Goal: Task Accomplishment & Management: Complete application form

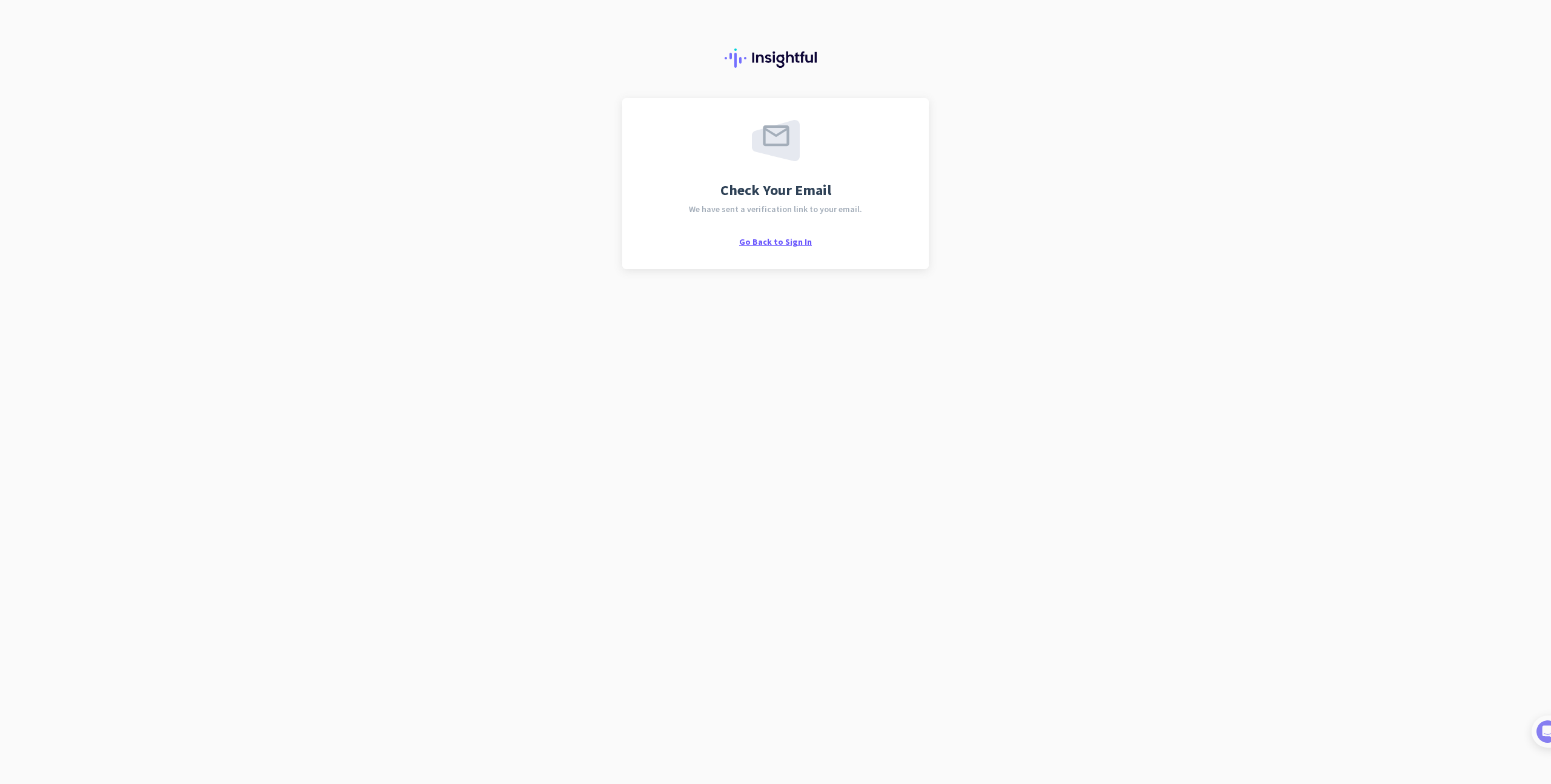
click at [790, 245] on span "Go Back to Sign In" at bounding box center [775, 242] width 73 height 11
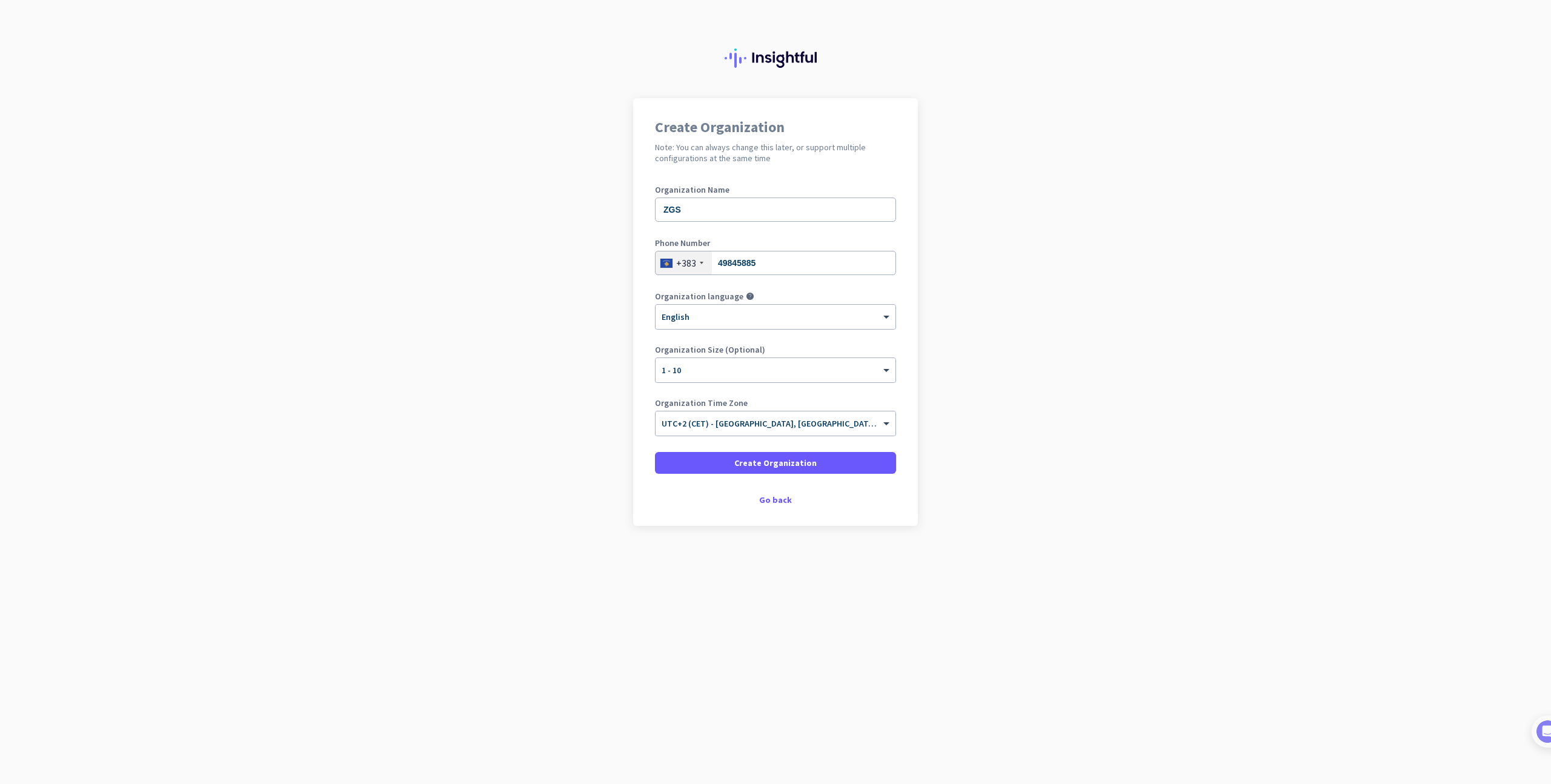
click at [788, 436] on div "Organization Time Zone × UTC+2 (CET) - [GEOGRAPHIC_DATA], [GEOGRAPHIC_DATA], [G…" at bounding box center [775, 423] width 241 height 48
click at [798, 425] on span "UTC+2 (CET) - [GEOGRAPHIC_DATA], [GEOGRAPHIC_DATA], [GEOGRAPHIC_DATA], [GEOGRAP…" at bounding box center [851, 424] width 379 height 11
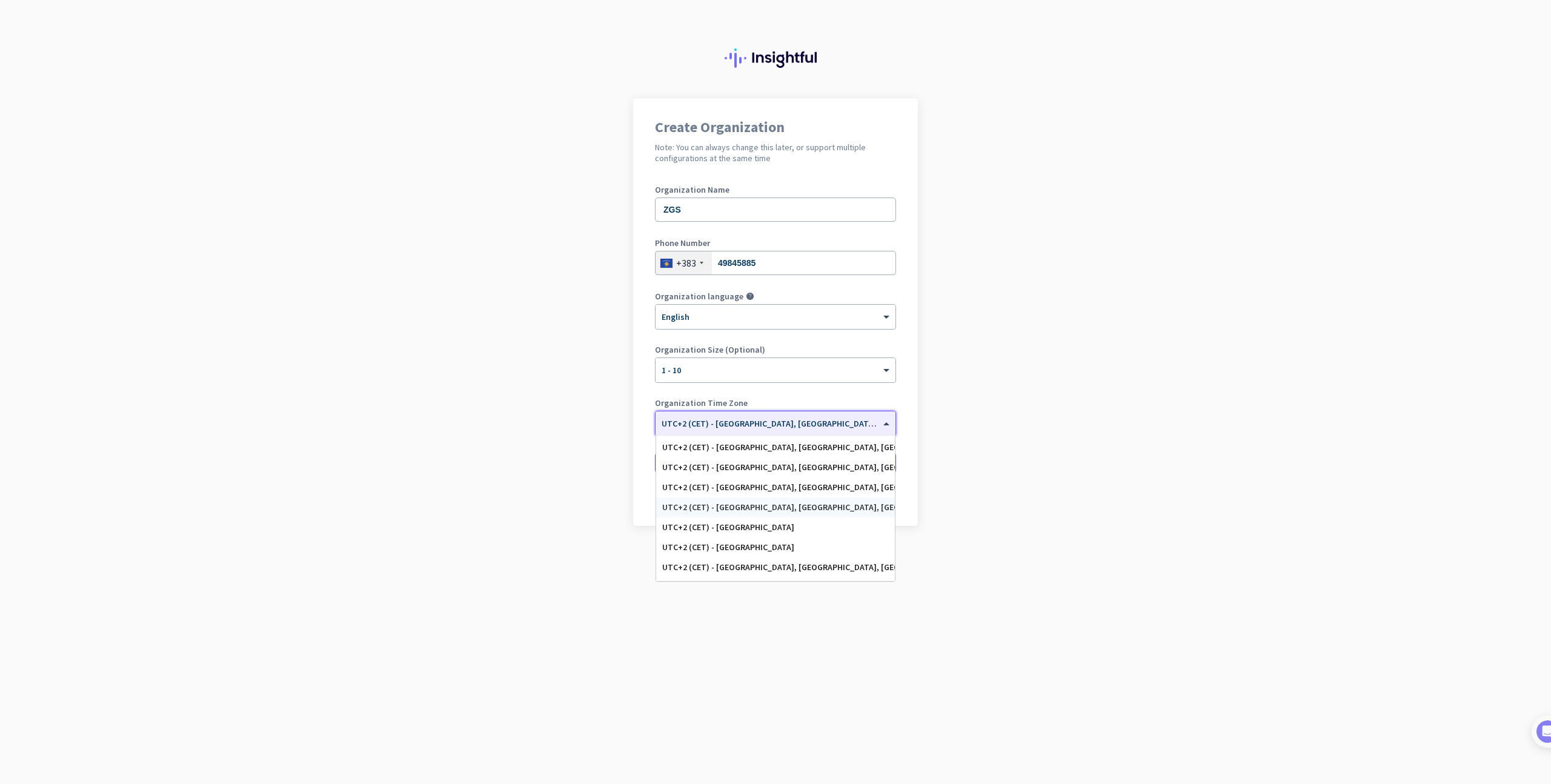
scroll to position [3337, 0]
click at [829, 512] on div "UTC+2 (CET) - [GEOGRAPHIC_DATA], [GEOGRAPHIC_DATA], [GEOGRAPHIC_DATA], [GEOGRAP…" at bounding box center [775, 507] width 239 height 20
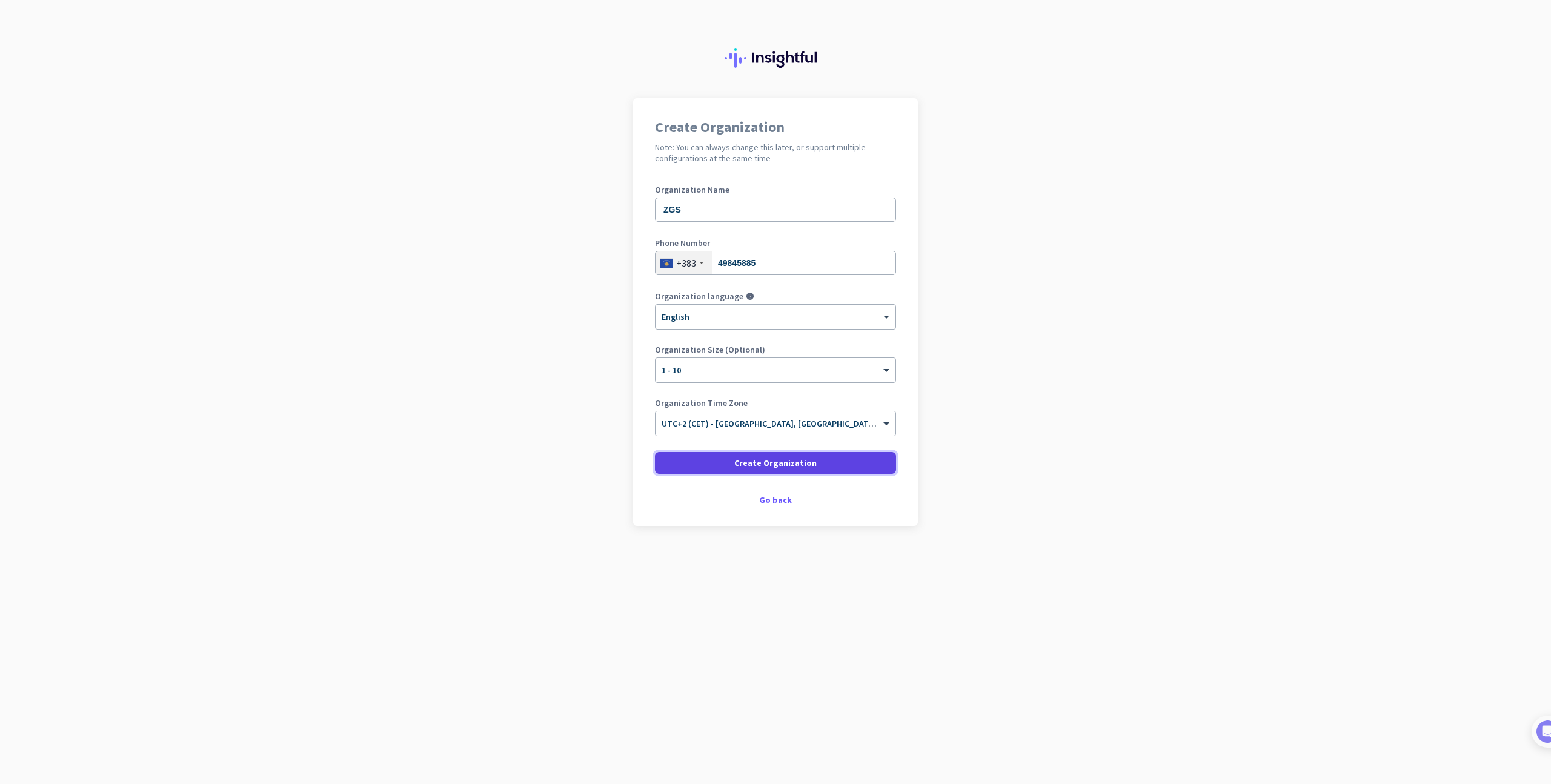
click at [780, 465] on span "Create Organization" at bounding box center [775, 462] width 83 height 12
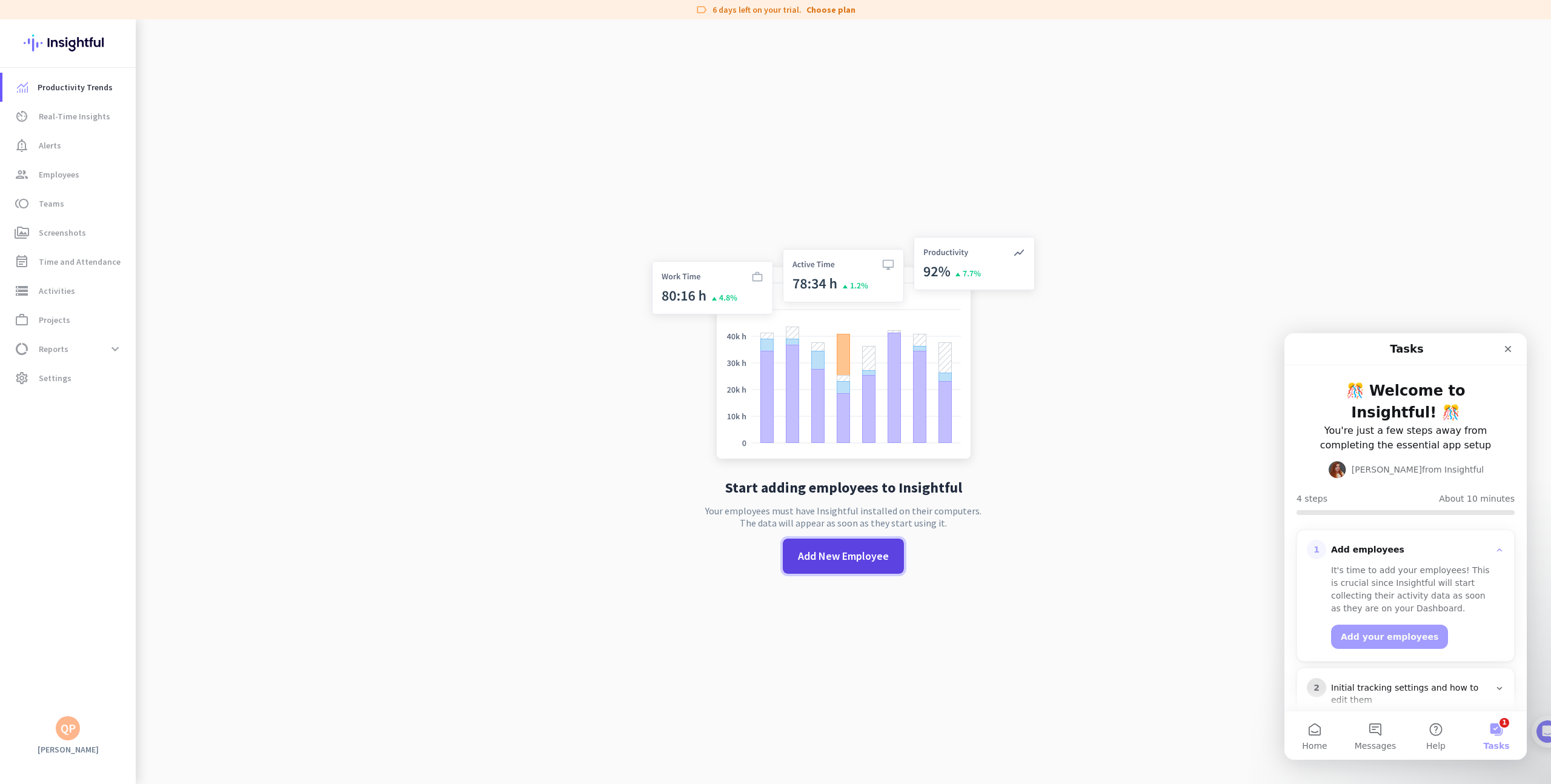
click at [785, 566] on span at bounding box center [843, 556] width 121 height 29
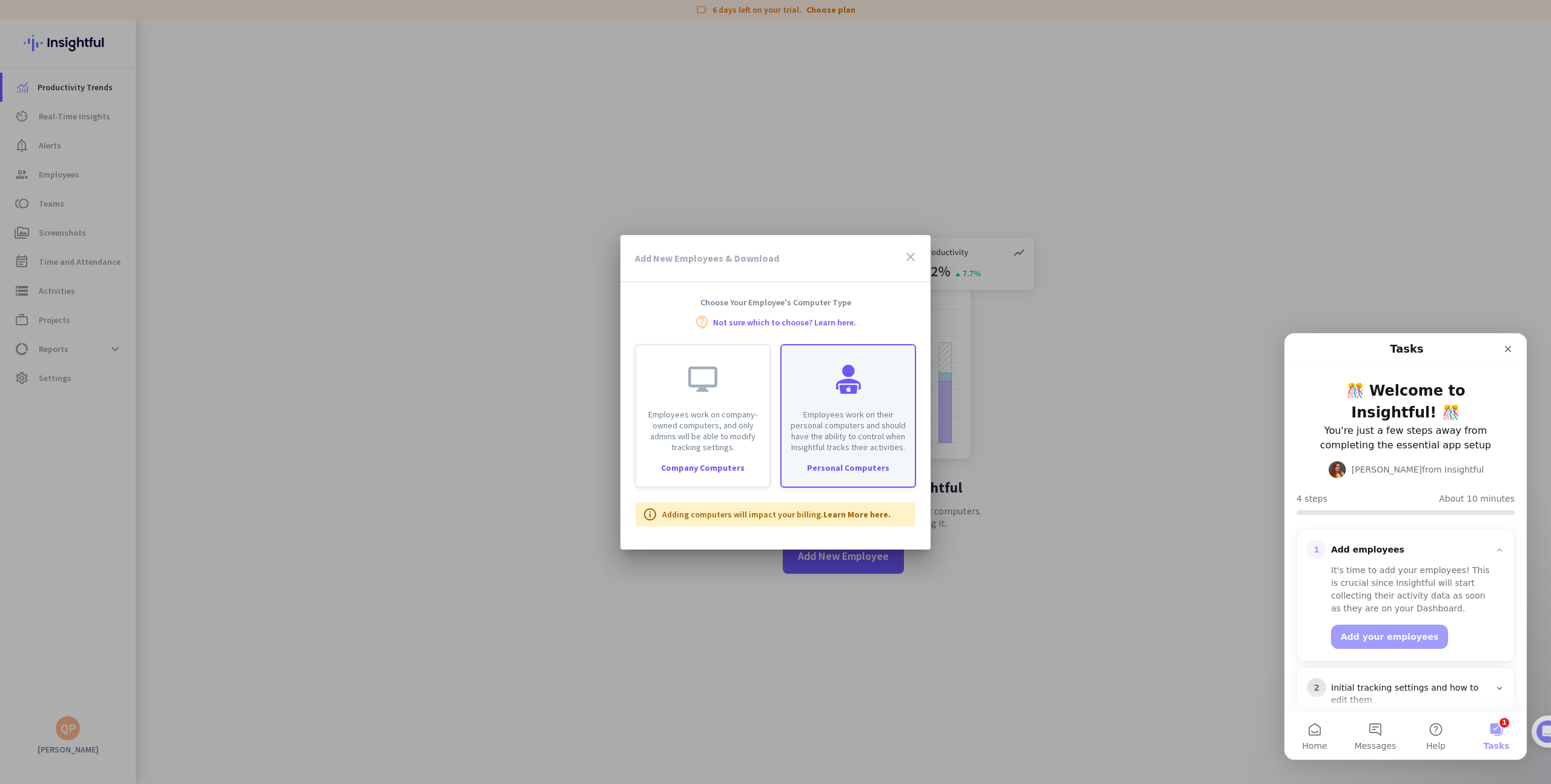
click at [829, 383] on div "Employees work on their personal computers and should have the ability to contr…" at bounding box center [848, 399] width 134 height 107
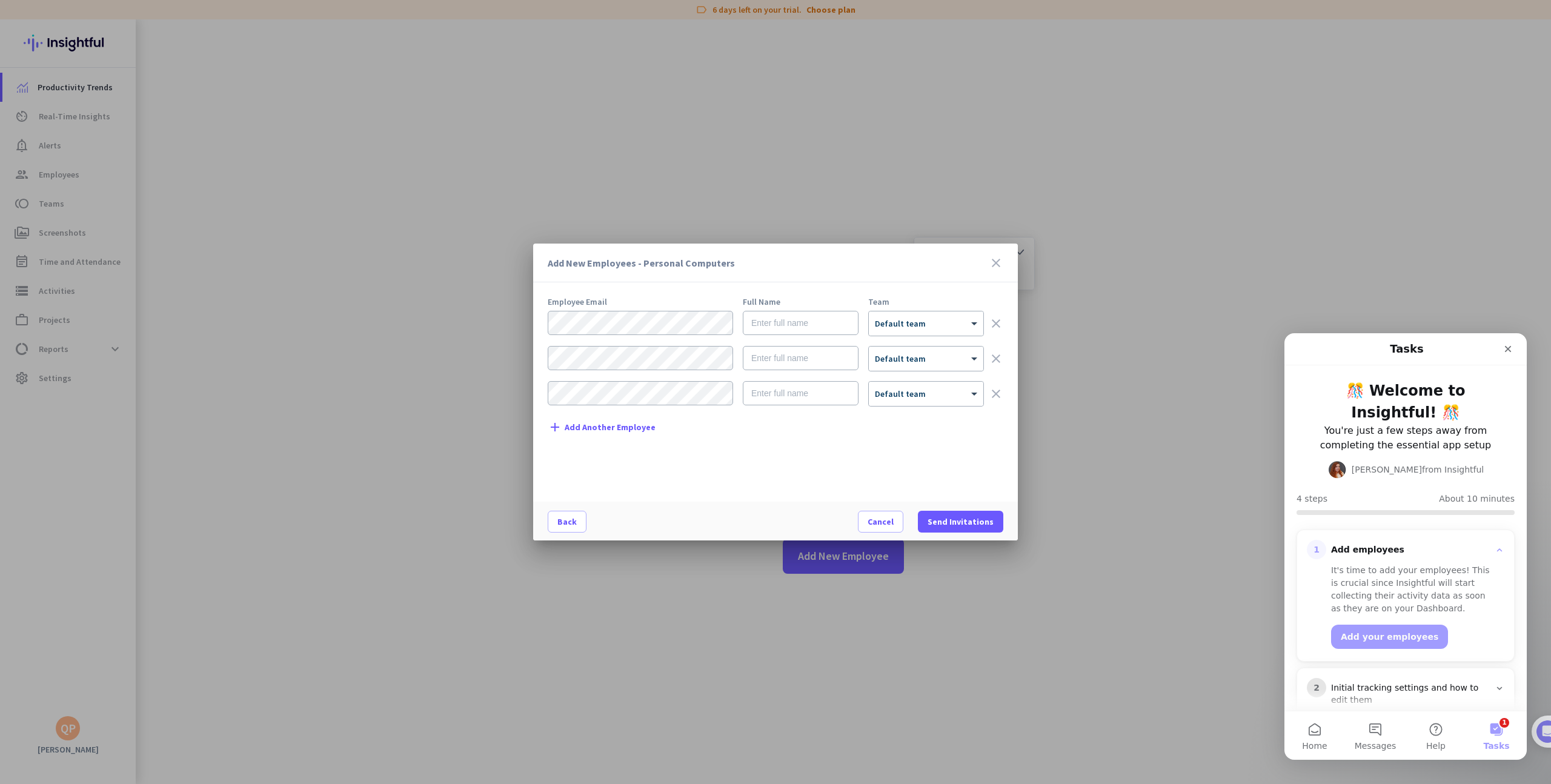
click at [645, 336] on div at bounding box center [641, 324] width 185 height 26
type input "Qëndrim"
click at [958, 520] on span "Send Invitations" at bounding box center [961, 522] width 66 height 12
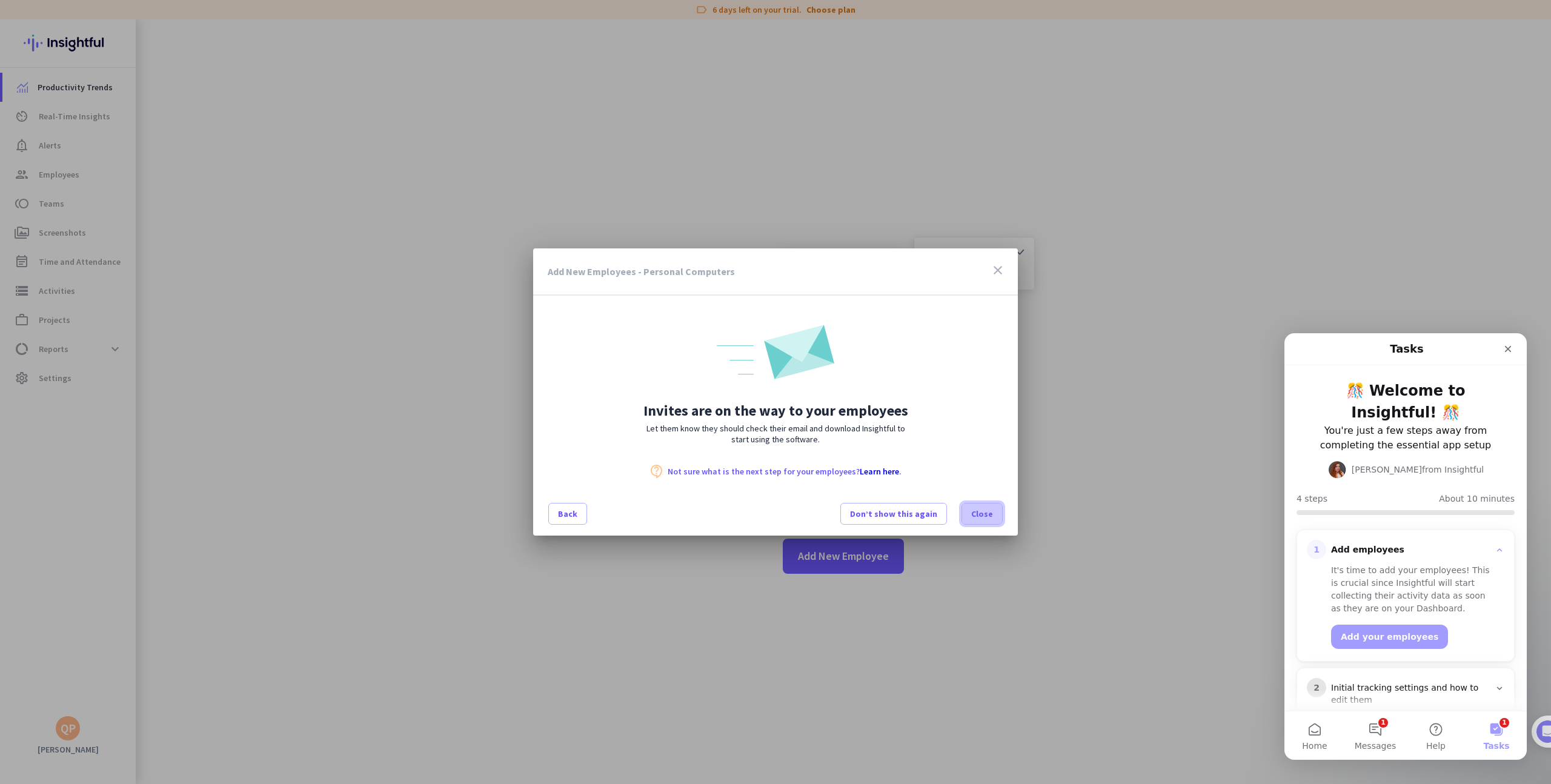
click at [978, 519] on span "Close" at bounding box center [982, 513] width 21 height 12
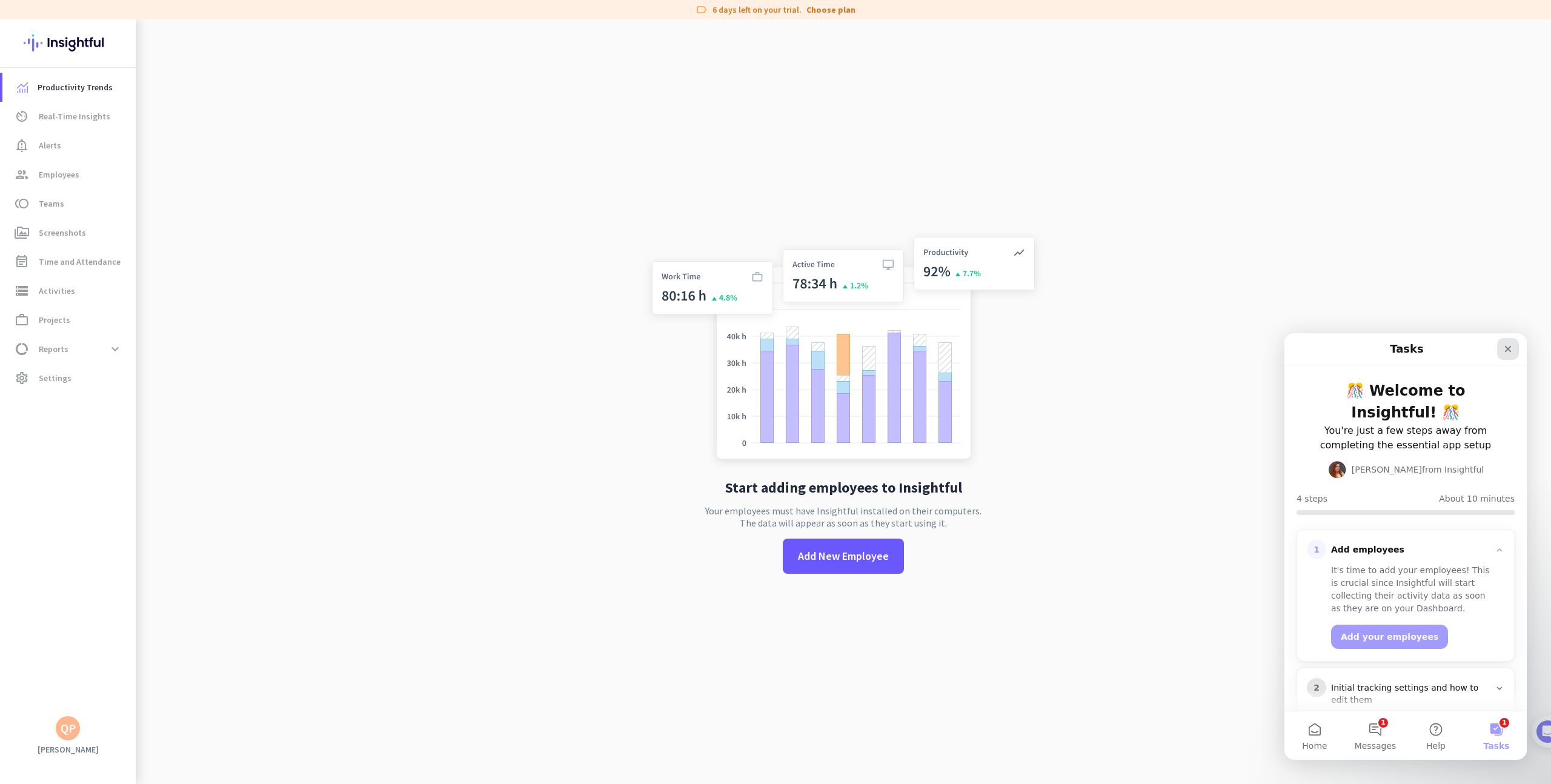
click at [1511, 352] on icon "Close" at bounding box center [1508, 349] width 9 height 9
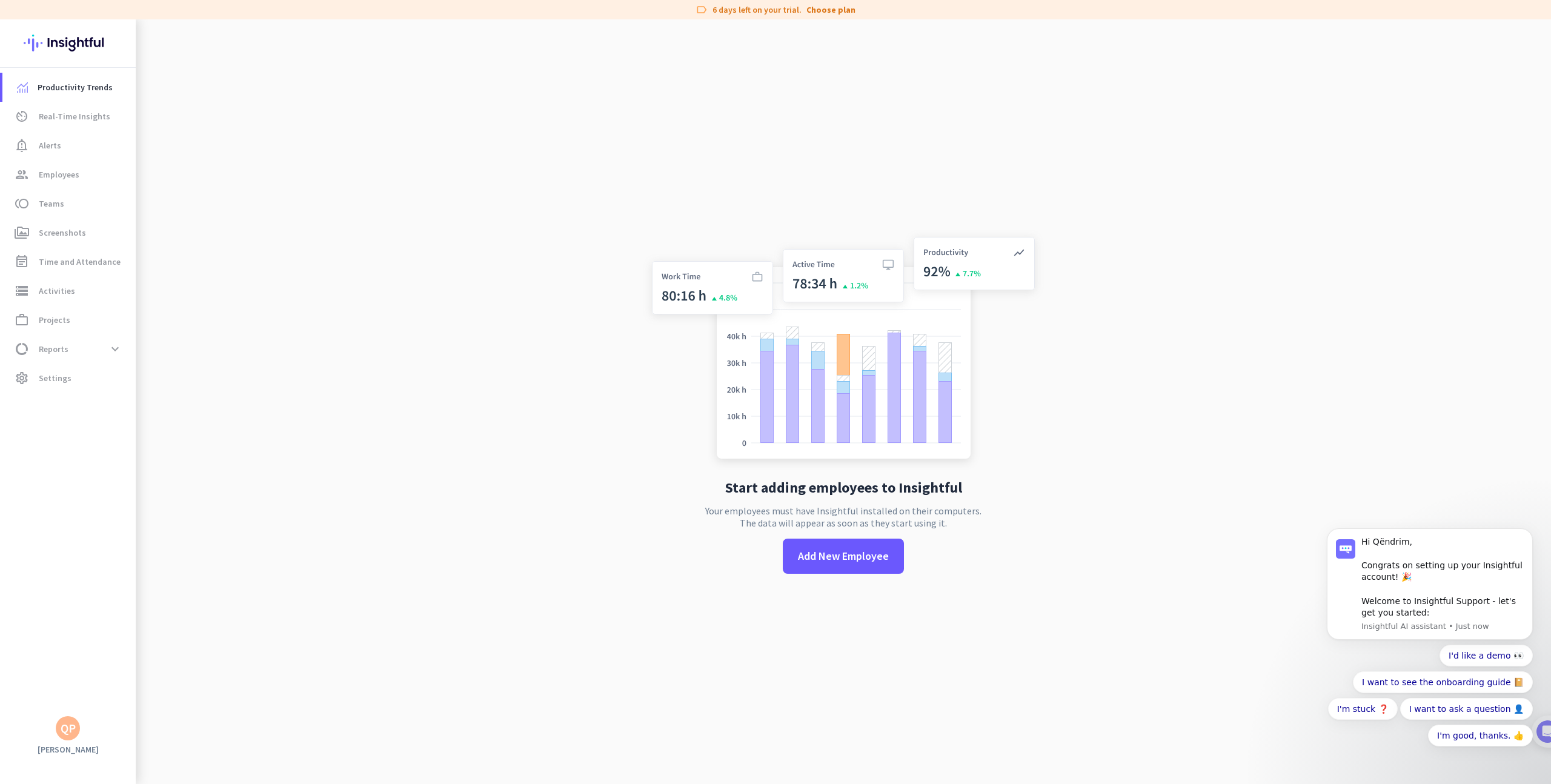
scroll to position [19, 0]
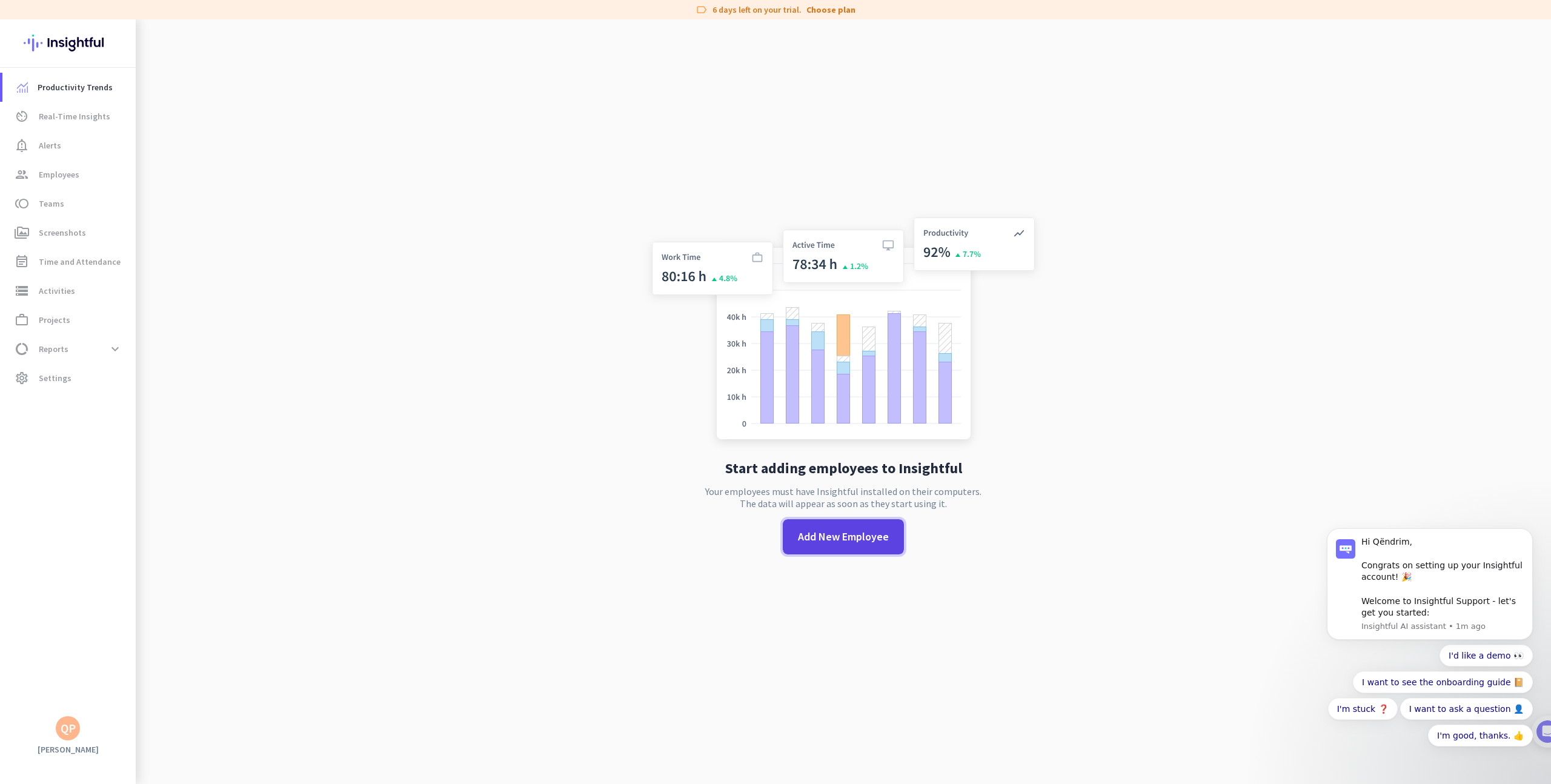
click at [881, 549] on span at bounding box center [843, 536] width 121 height 29
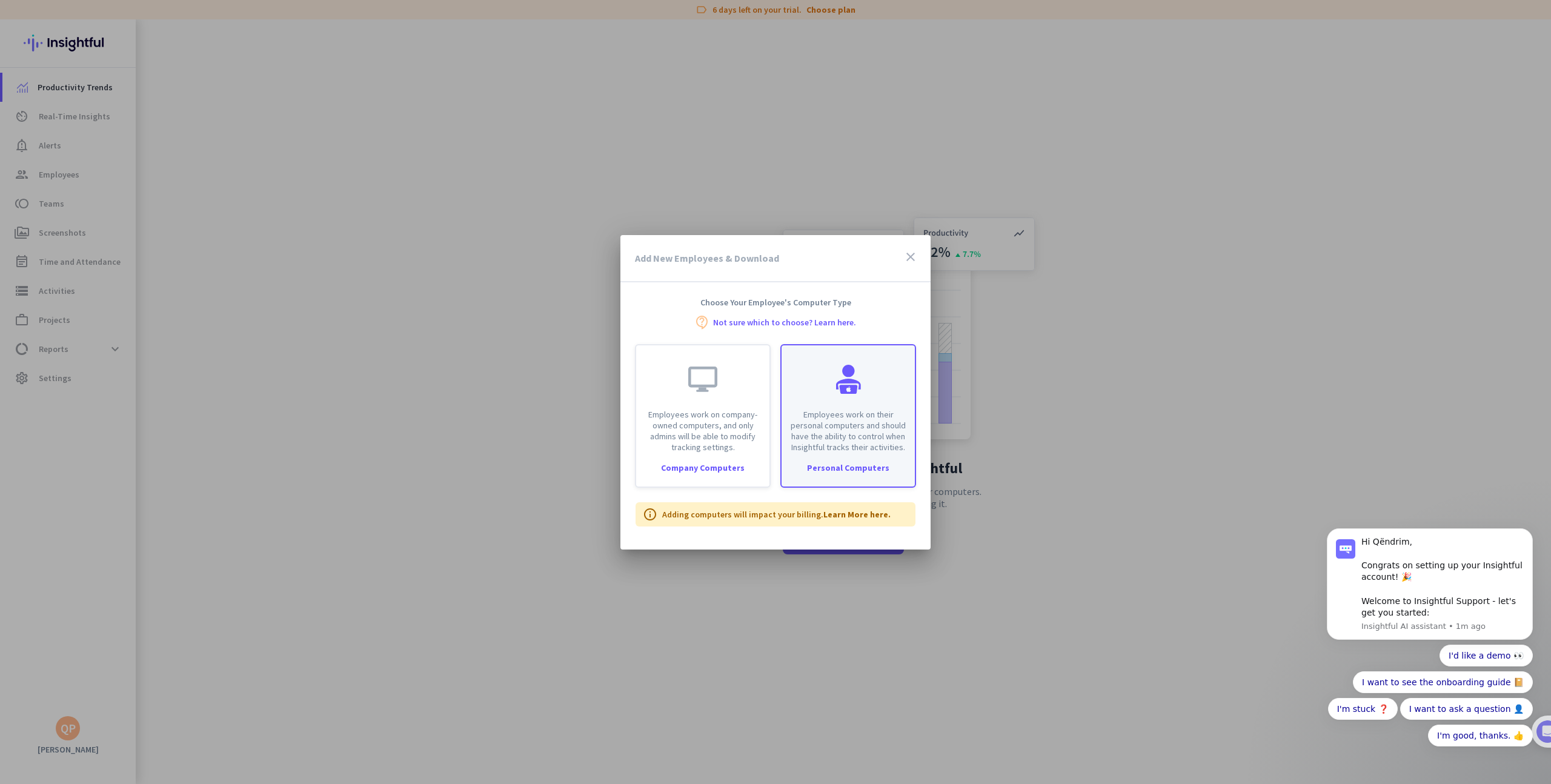
click at [861, 412] on p "Employees work on their personal computers and should have the ability to contr…" at bounding box center [848, 430] width 119 height 44
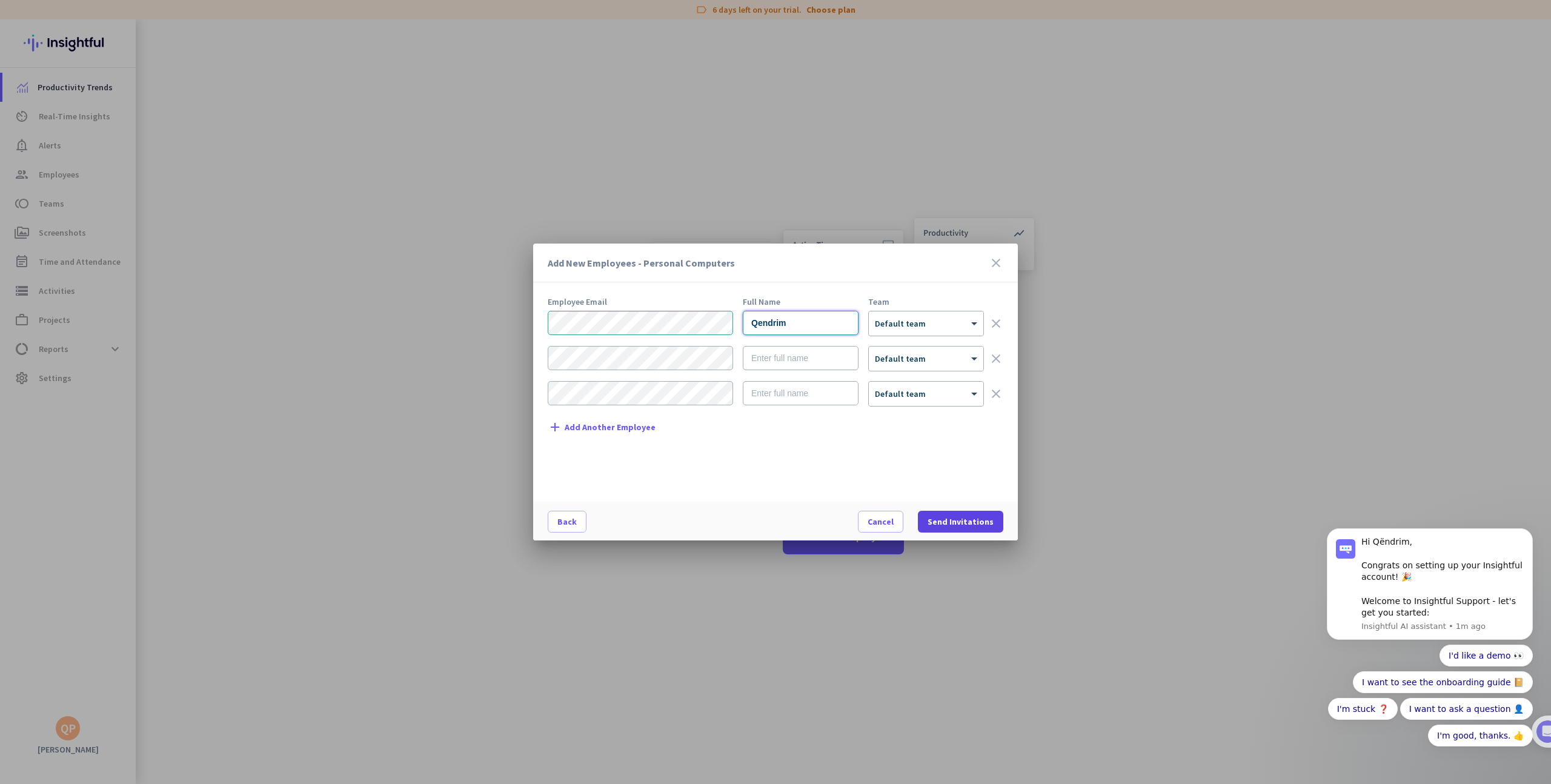
type input "Qendrim"
click at [960, 522] on span "Send Invitations" at bounding box center [961, 522] width 66 height 12
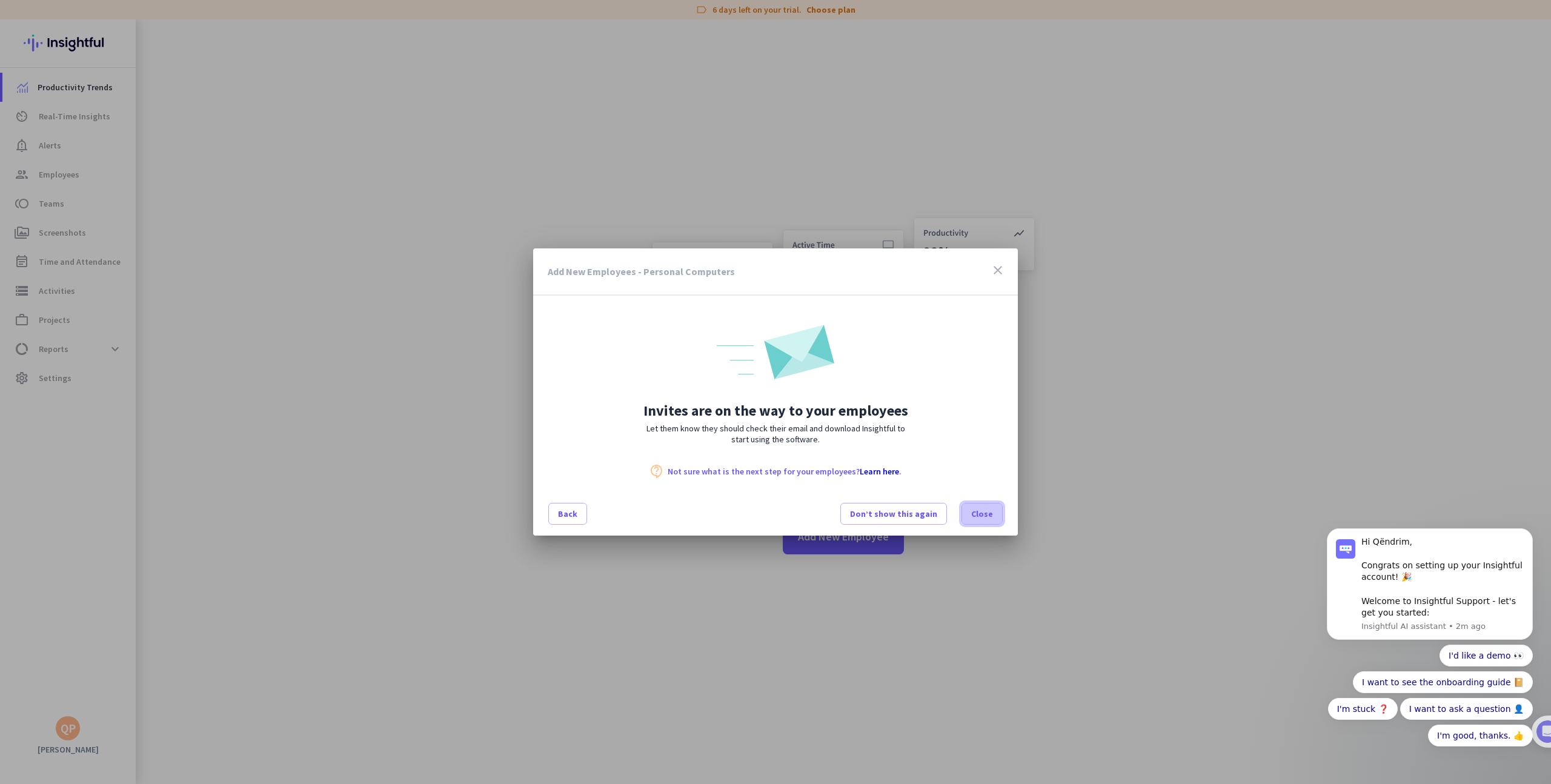
click at [994, 518] on span at bounding box center [982, 513] width 40 height 29
